Goal: Find specific page/section: Find specific page/section

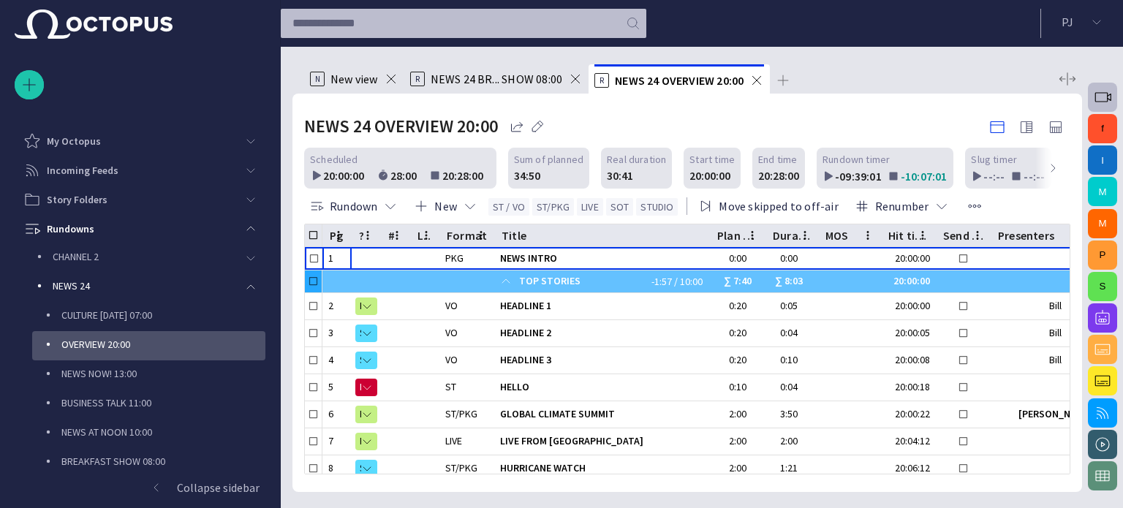
scroll to position [296, 0]
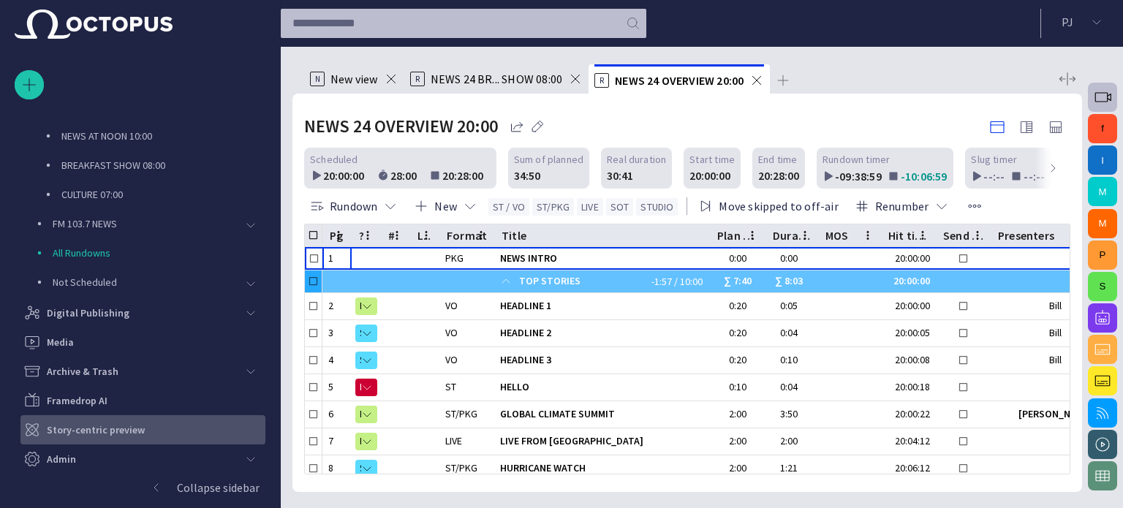
click at [139, 425] on p "Story-centric preview" at bounding box center [96, 429] width 98 height 15
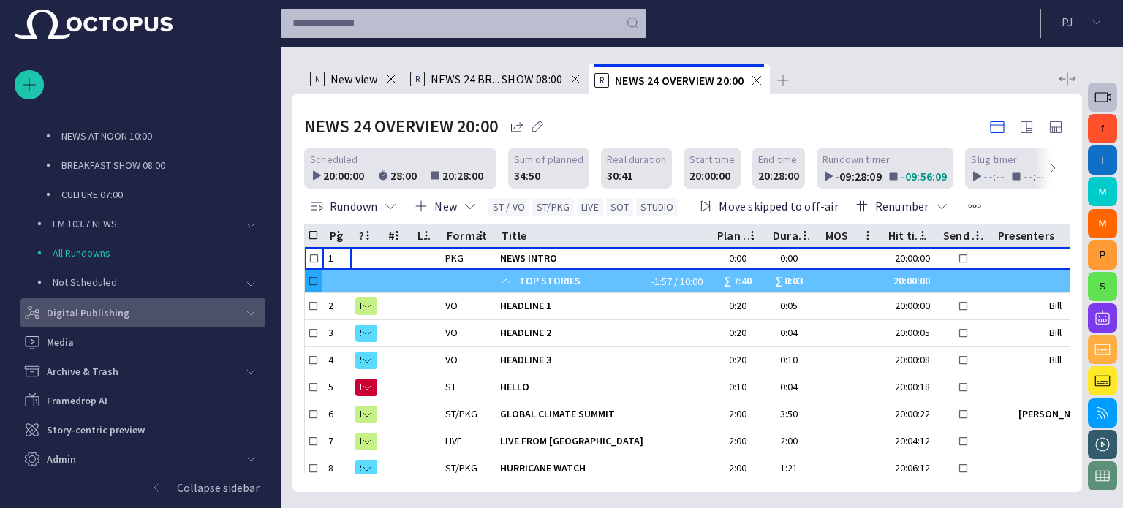
click at [135, 303] on div "Digital Publishing" at bounding box center [129, 312] width 213 height 23
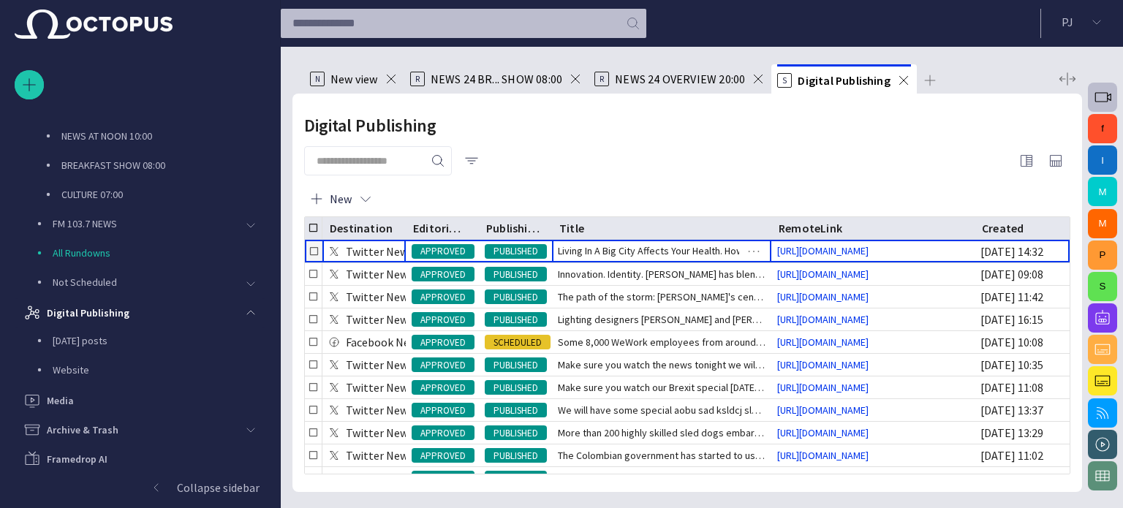
click at [622, 254] on span "Living In A Big City Affects Your Health. How? Watch our Hea" at bounding box center [662, 250] width 208 height 15
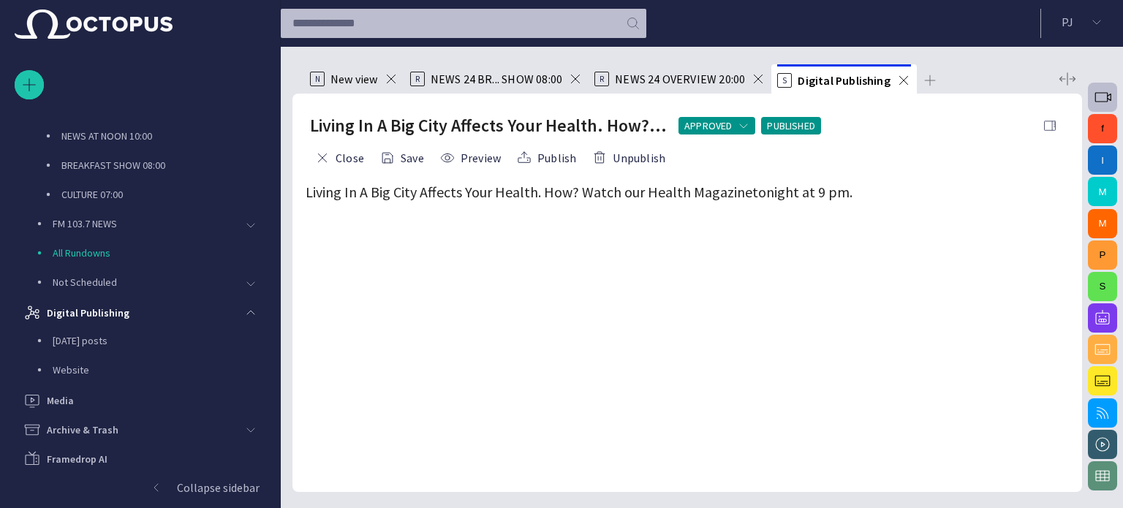
click at [1047, 129] on span "button" at bounding box center [1049, 125] width 15 height 15
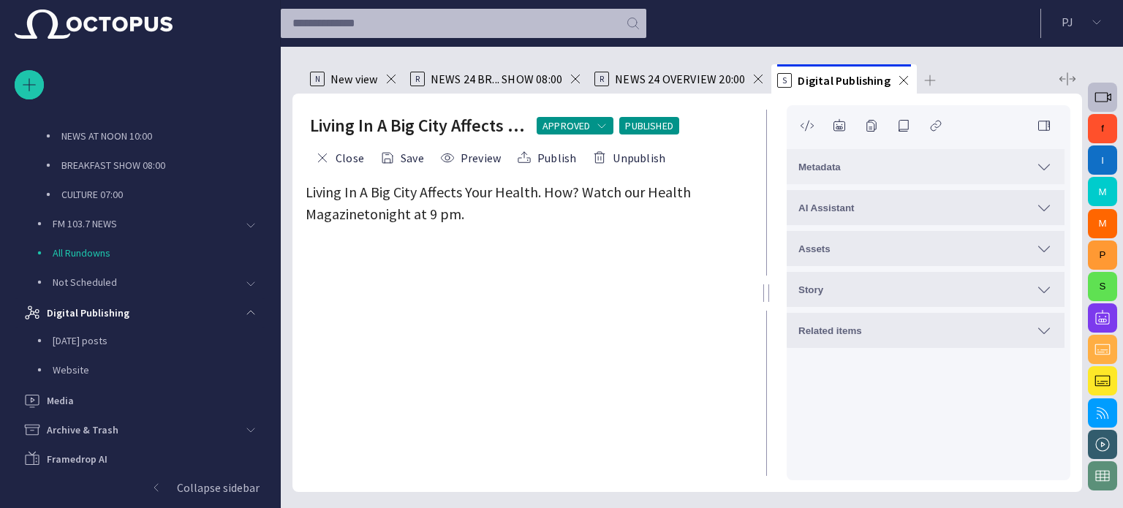
click at [899, 167] on div "Metadata" at bounding box center [925, 167] width 254 height 18
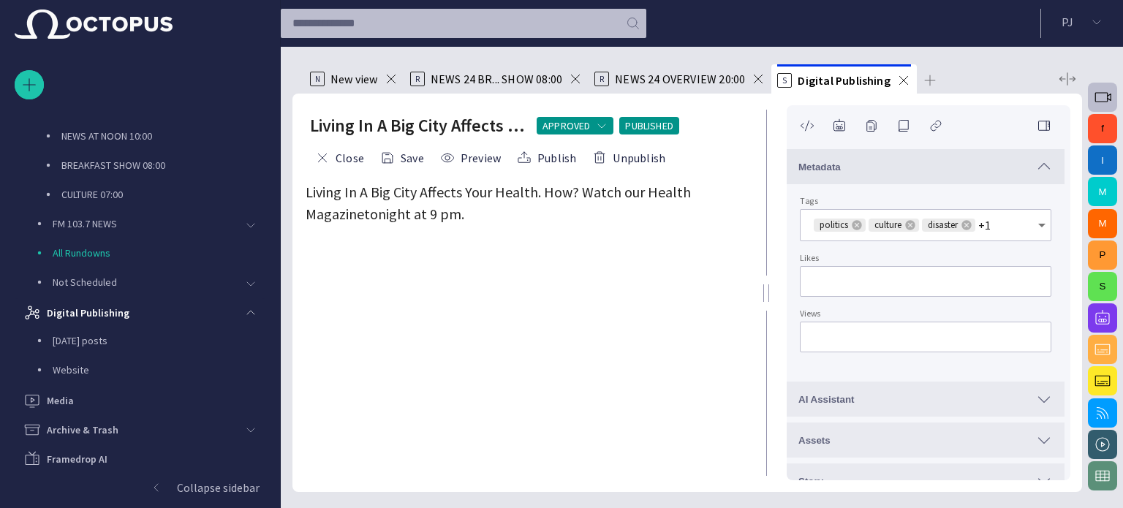
click at [824, 166] on span "Metadata" at bounding box center [819, 167] width 42 height 11
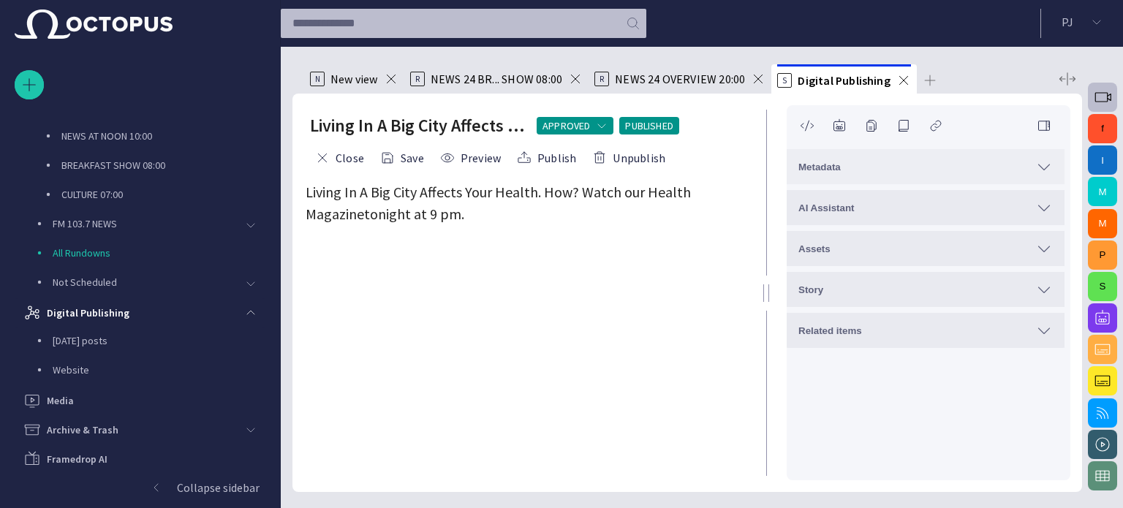
click at [821, 164] on span "Metadata" at bounding box center [819, 167] width 42 height 11
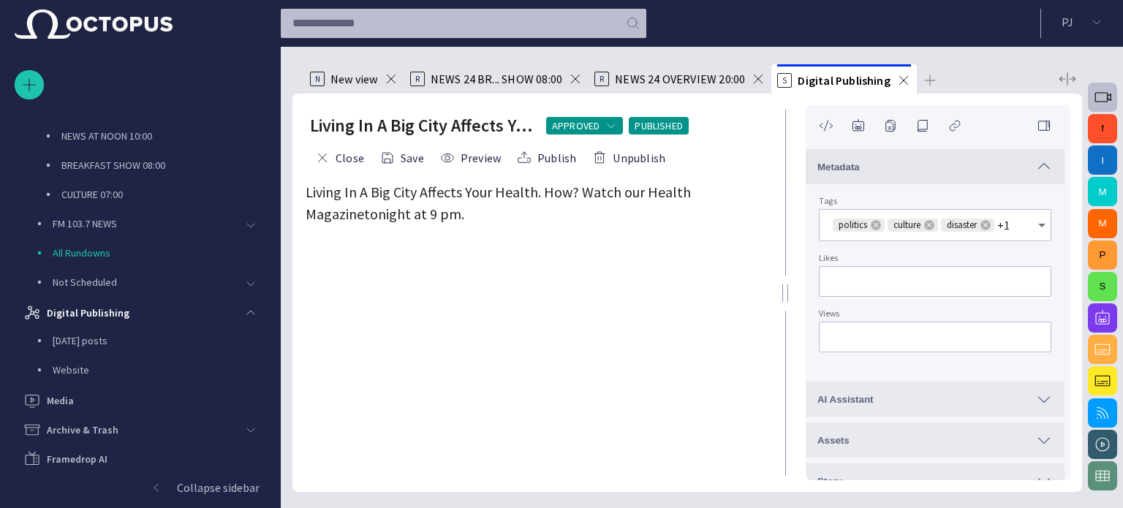
drag, startPoint x: 770, startPoint y: 295, endPoint x: 785, endPoint y: 302, distance: 17.0
click at [785, 302] on div at bounding box center [785, 293] width 18 height 398
